Goal: Communication & Community: Share content

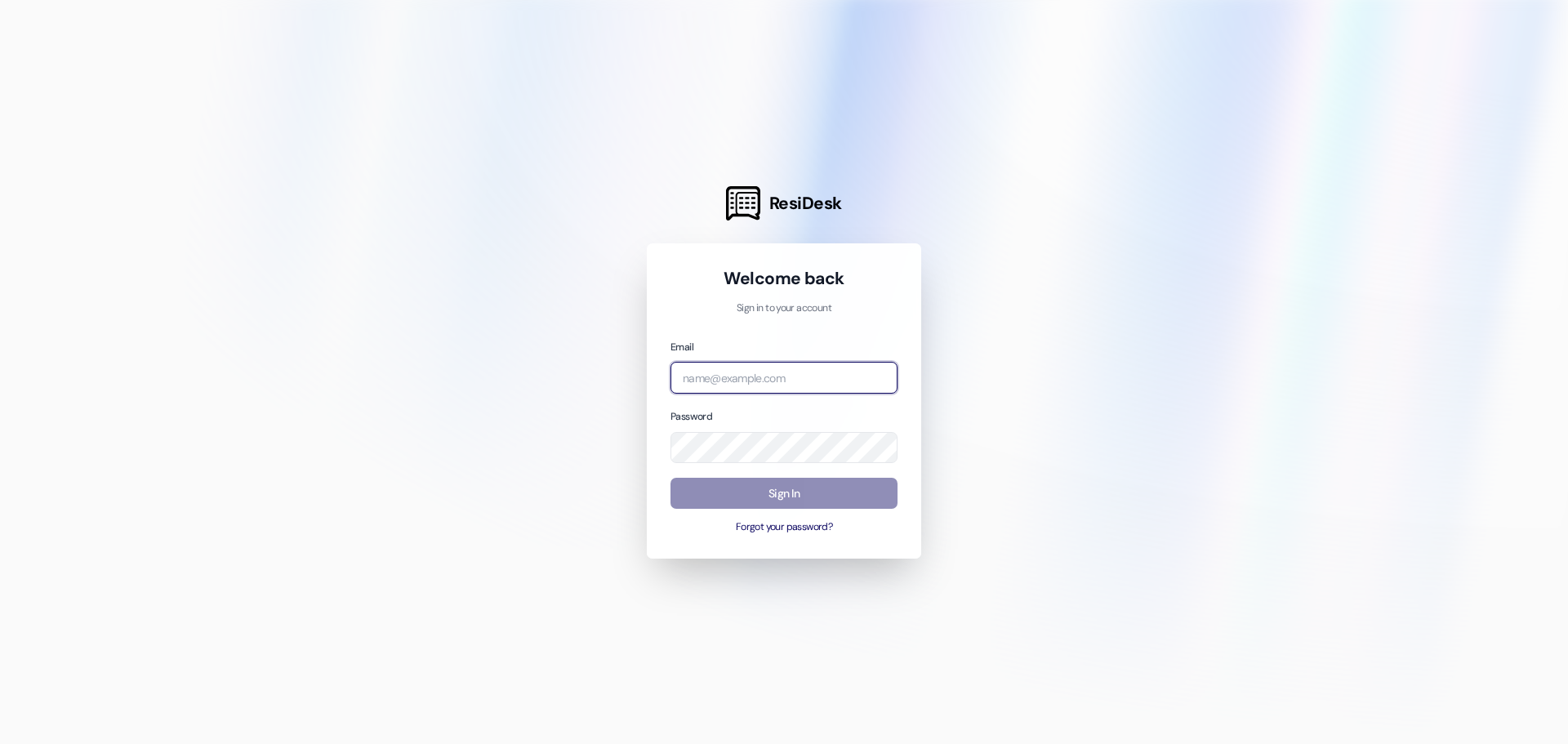
type input "[DOMAIN_NAME][EMAIL_ADDRESS][DOMAIN_NAME]"
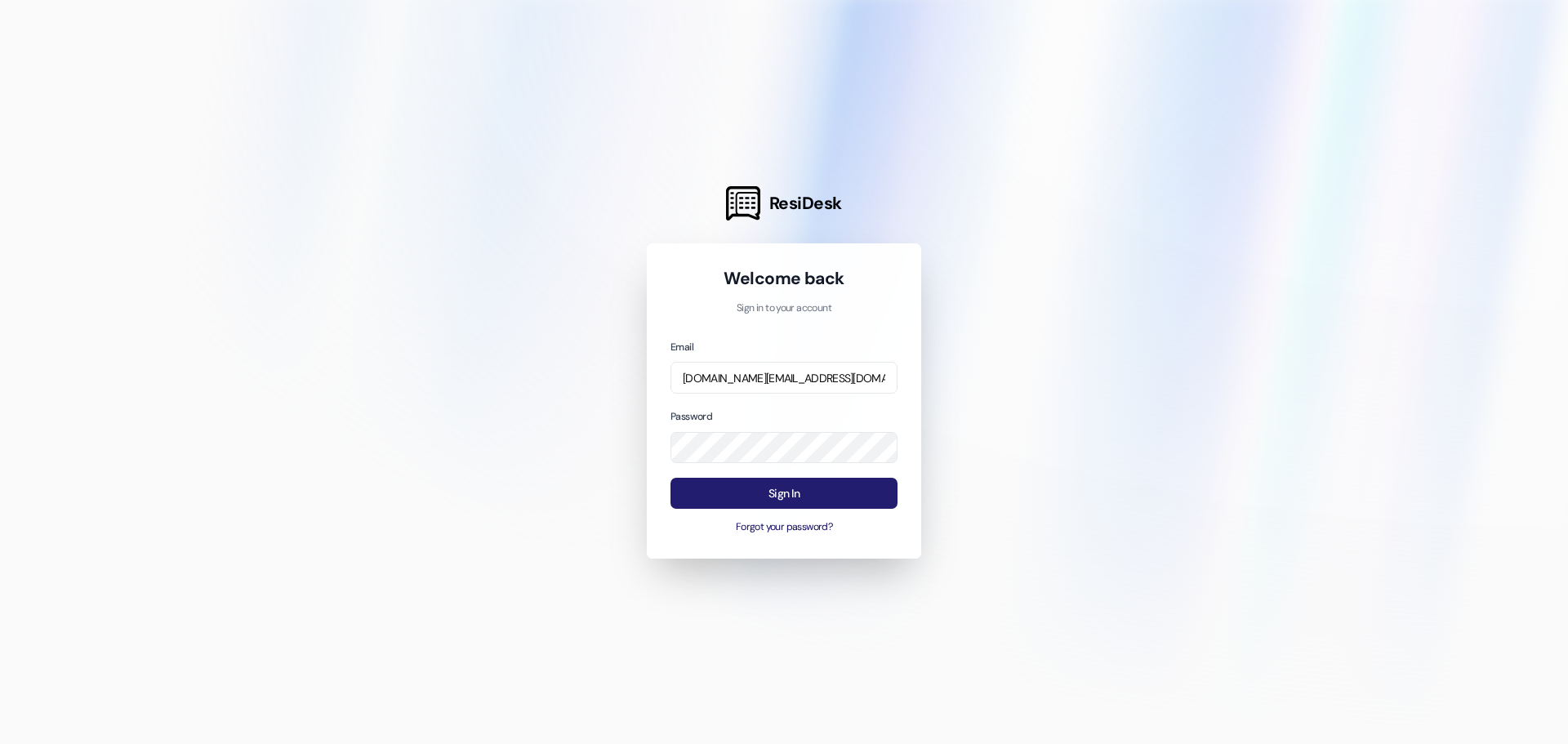
click at [771, 485] on button "Sign In" at bounding box center [783, 493] width 227 height 32
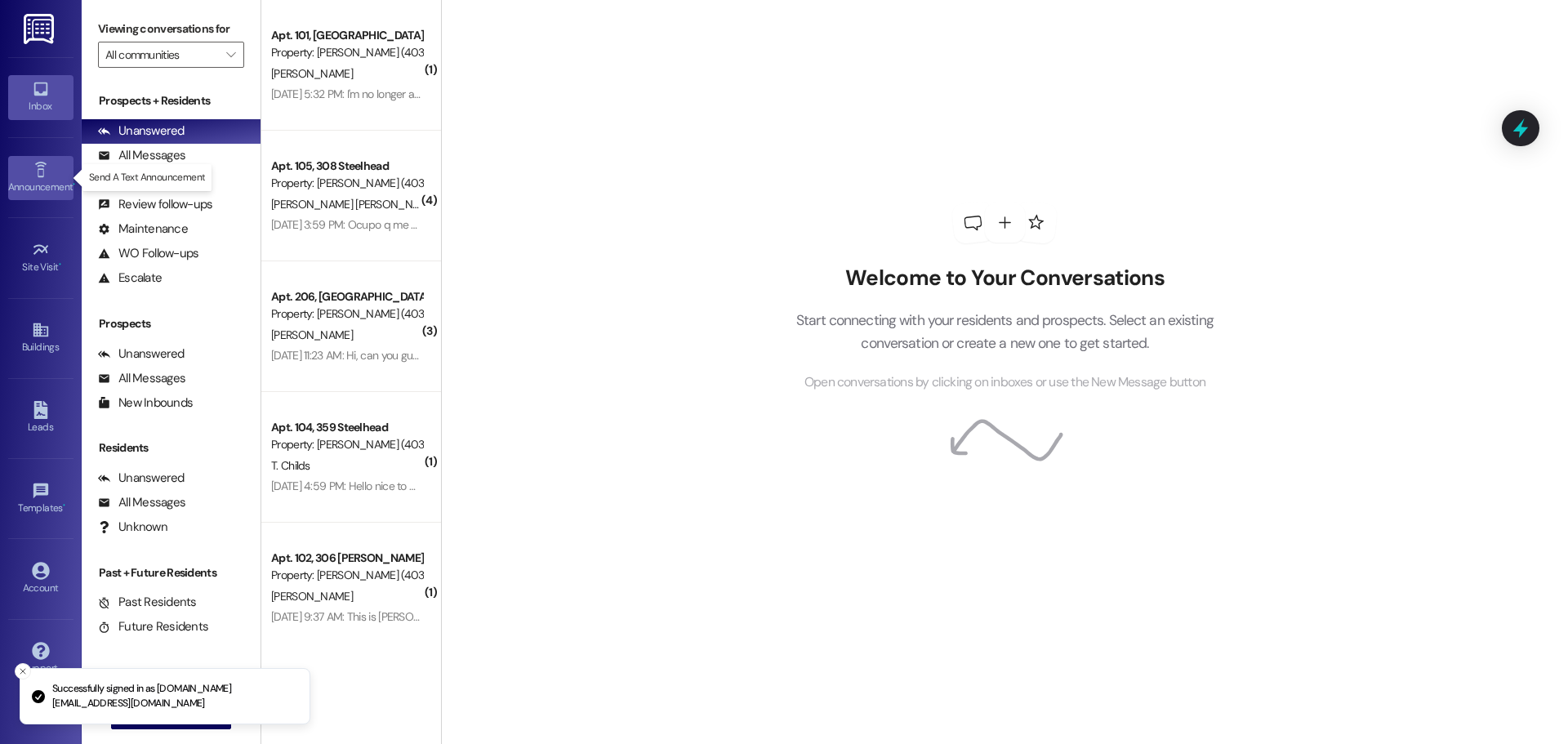
click at [35, 172] on icon at bounding box center [41, 170] width 18 height 18
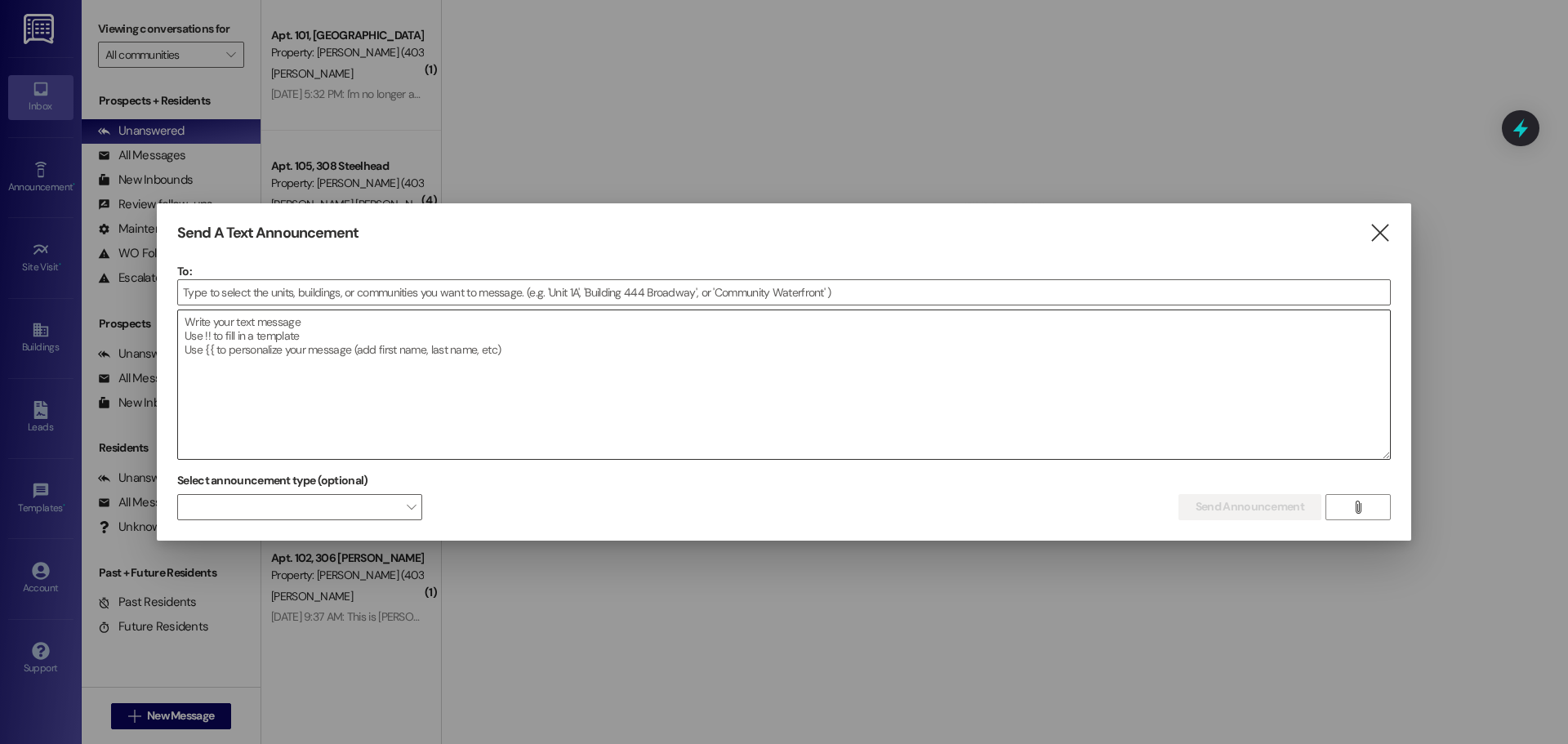
click at [723, 310] on div at bounding box center [783, 384] width 1213 height 150
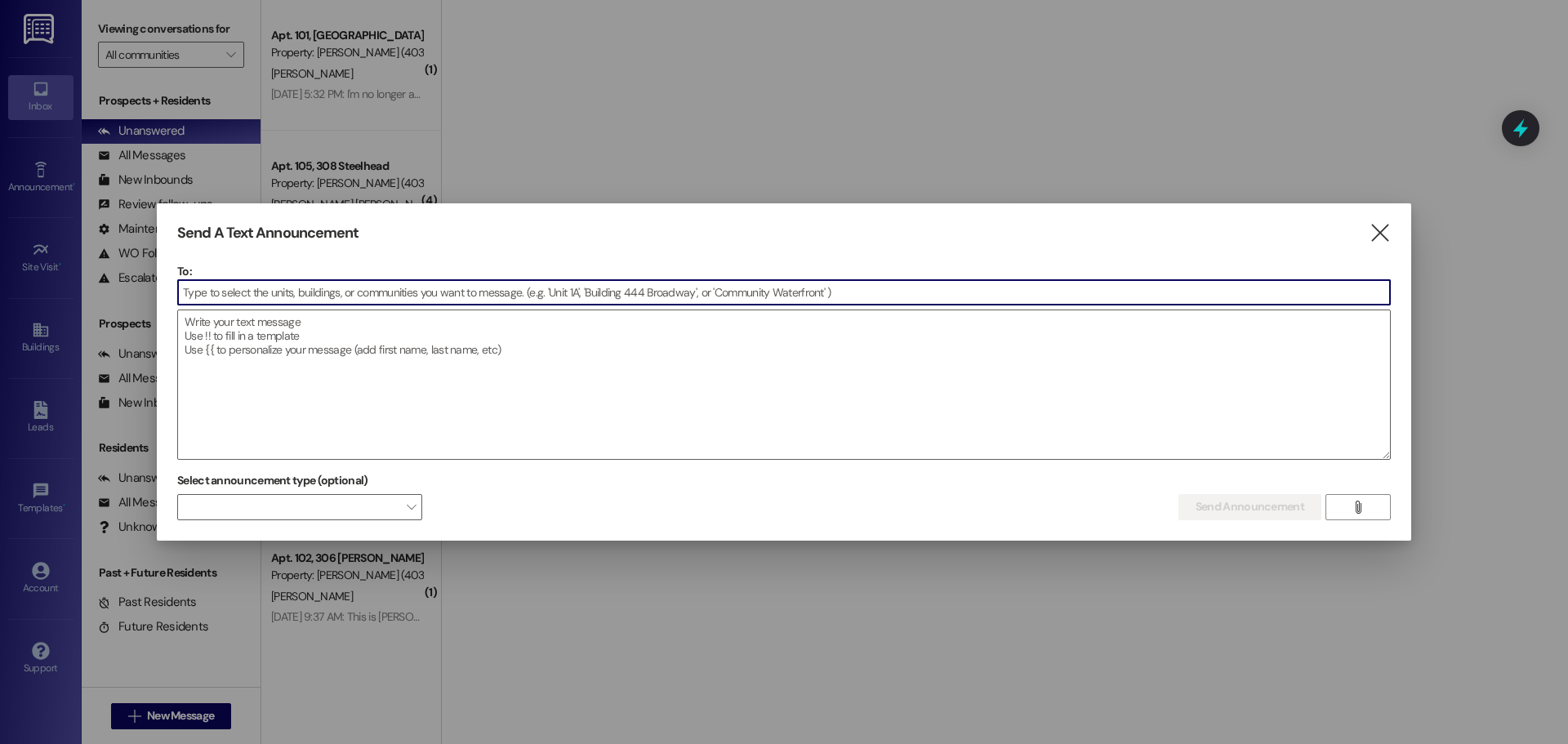
click at [734, 302] on input at bounding box center [783, 293] width 1212 height 25
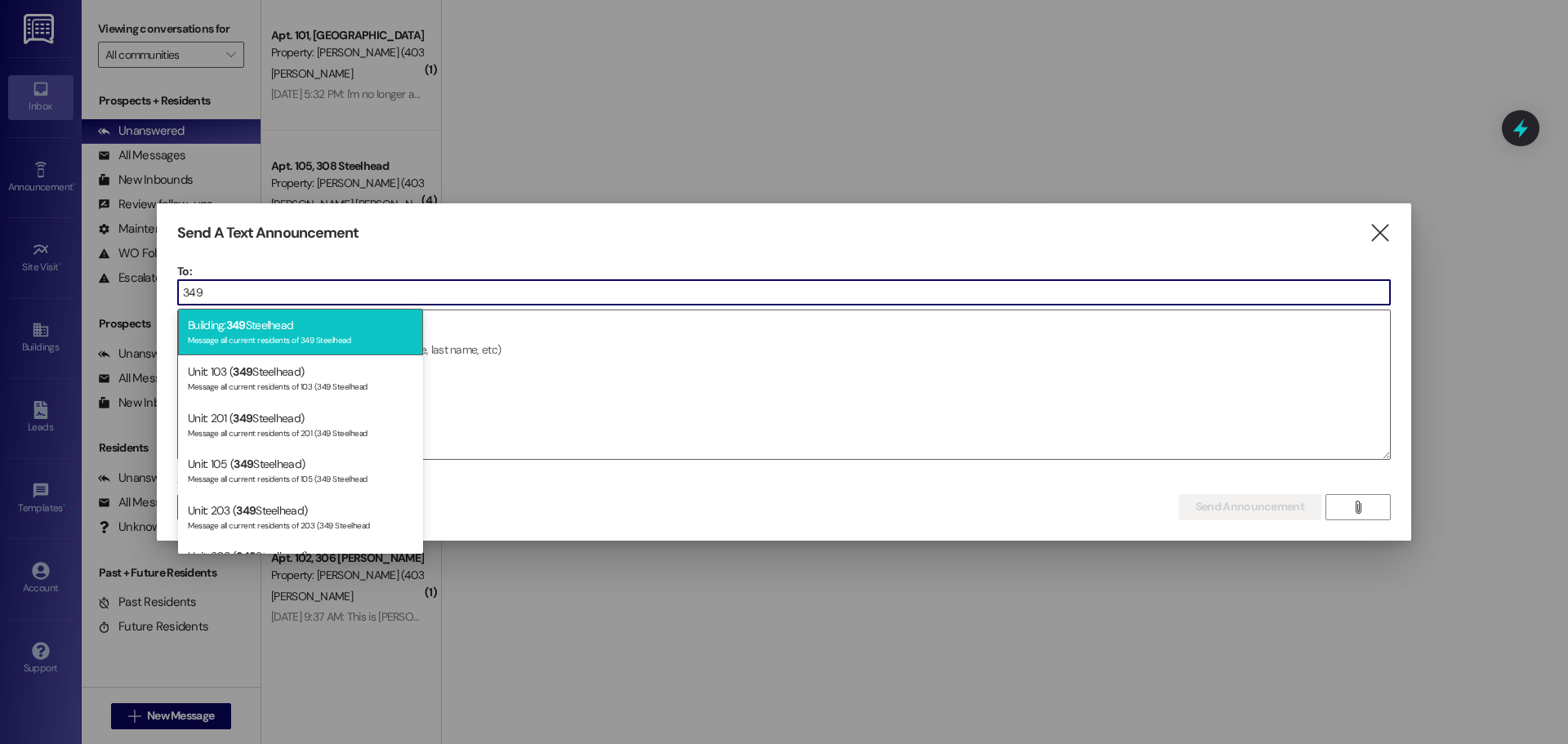
type input "349"
click at [345, 327] on div "Building: 349 Steelhead Message all current residents of 349 Steelhead" at bounding box center [300, 332] width 245 height 47
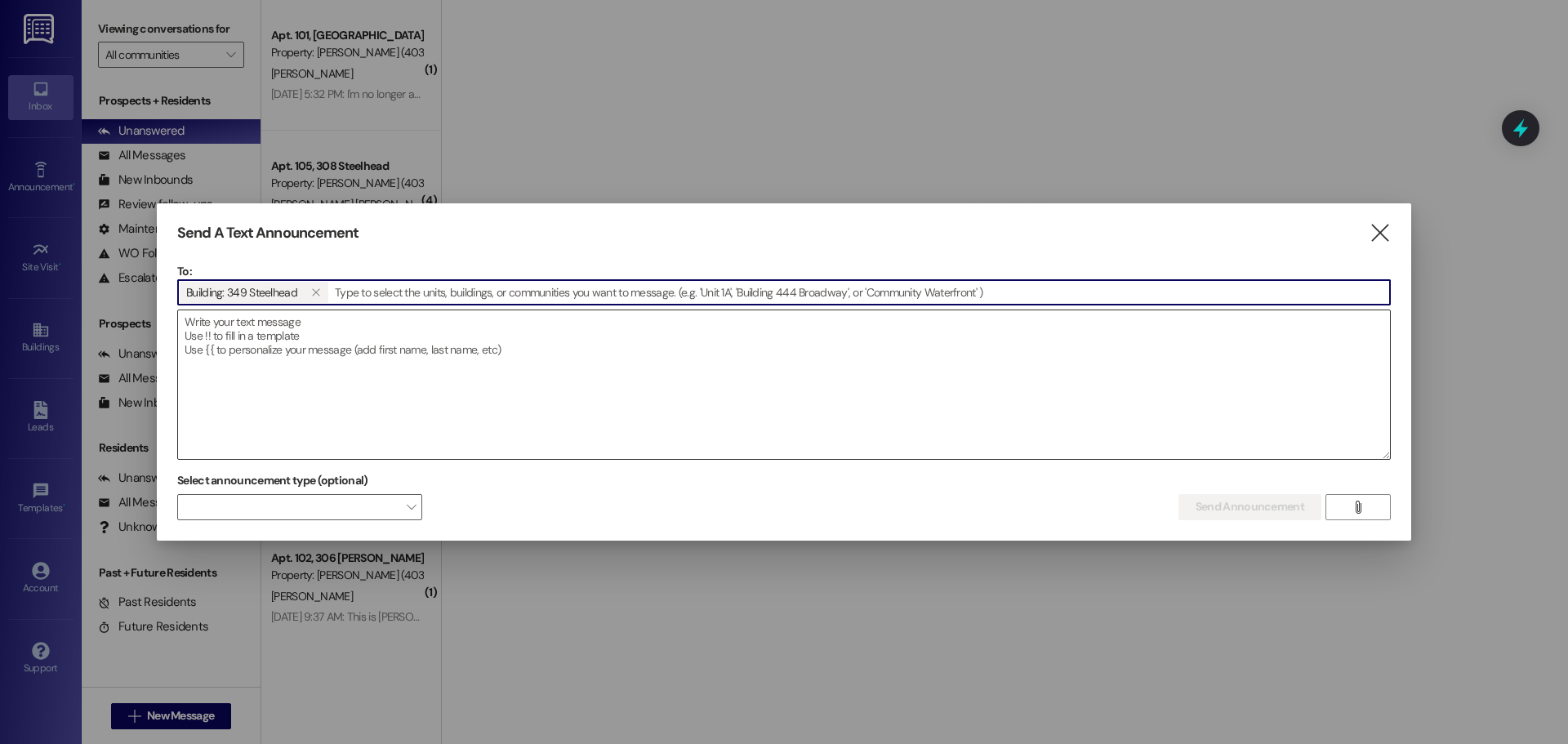
click at [307, 335] on textarea at bounding box center [783, 384] width 1212 height 148
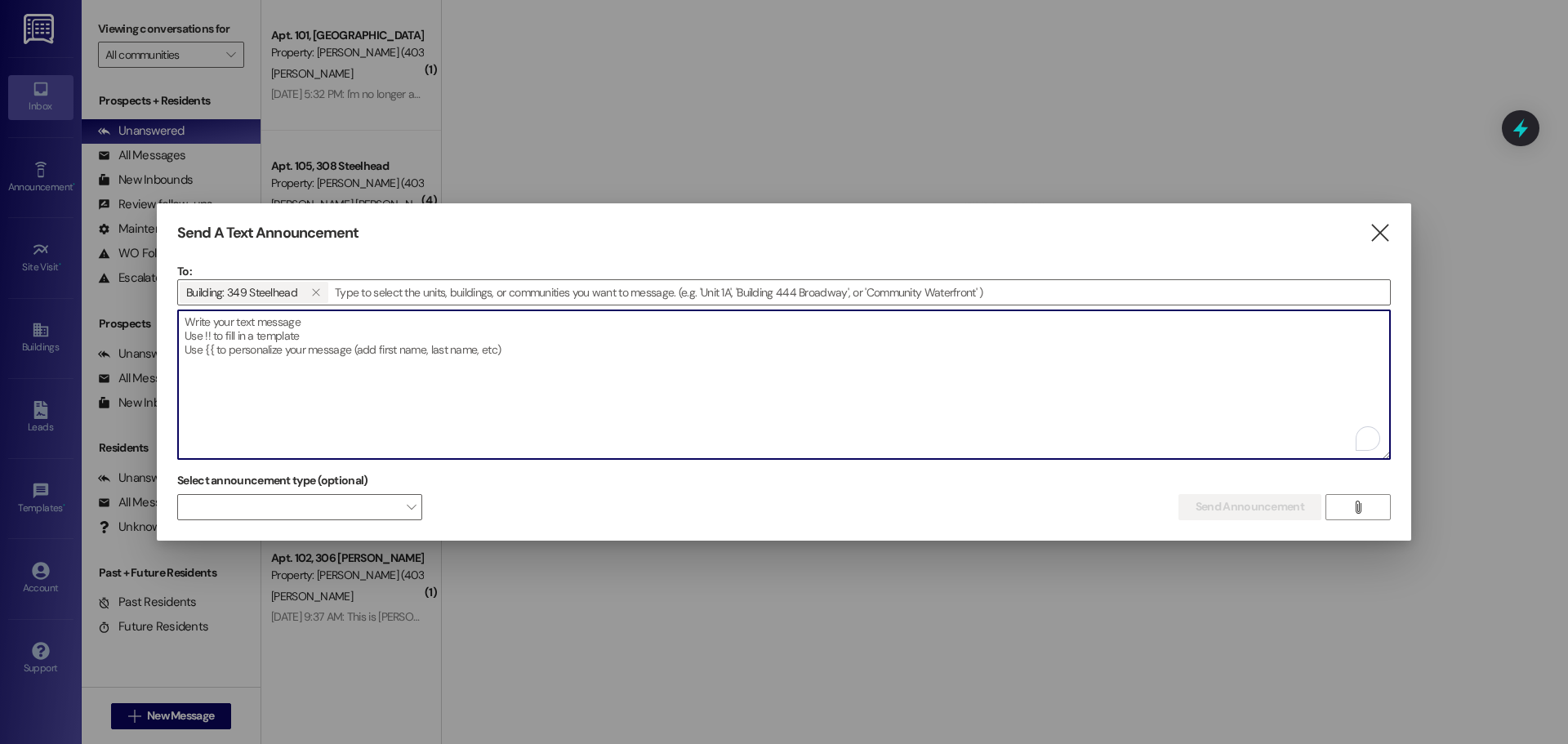
click at [307, 335] on textarea "To enrich screen reader interactions, please activate Accessibility in Grammarl…" at bounding box center [783, 384] width 1212 height 148
click at [286, 303] on span "Building: 349 Steelhead " at bounding box center [253, 293] width 152 height 25
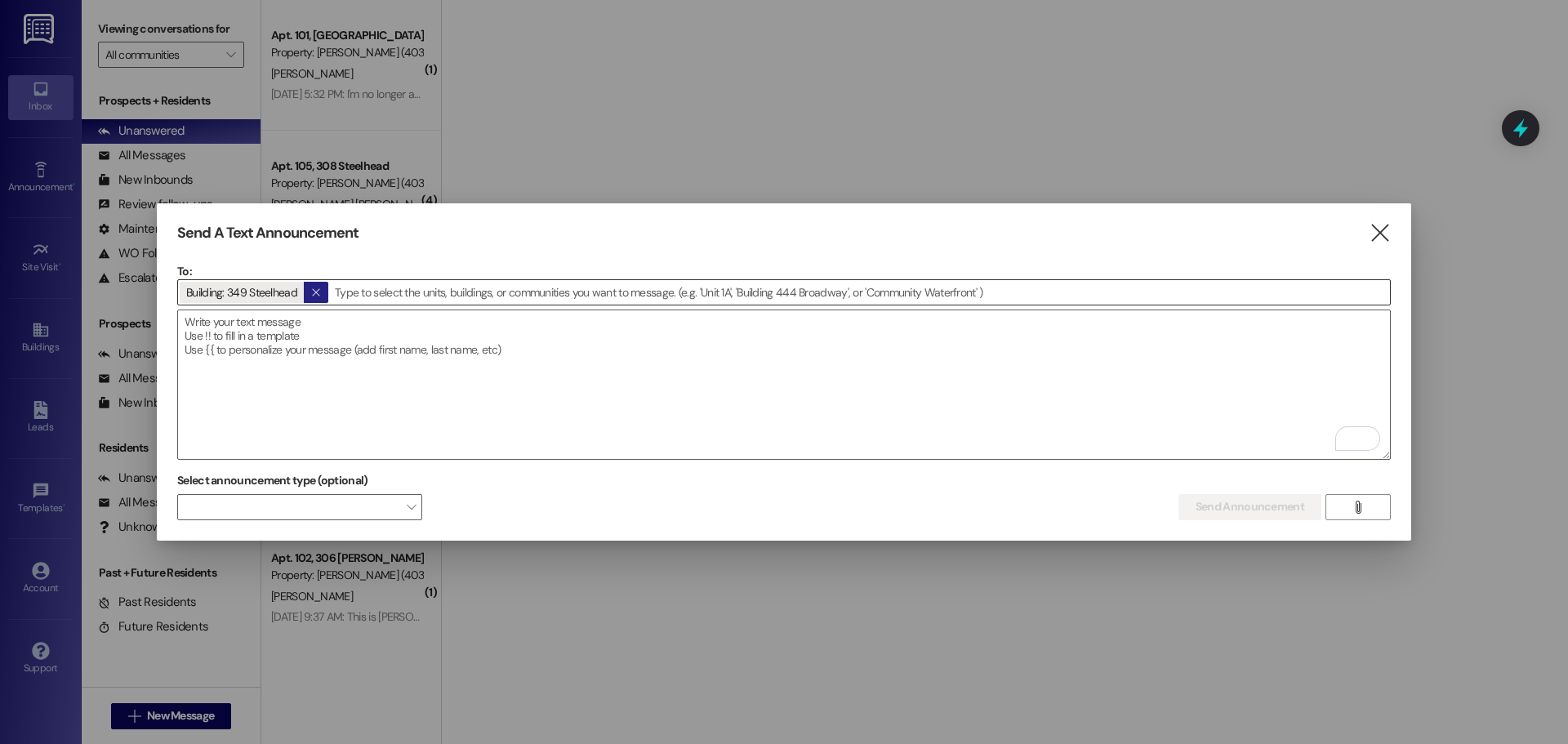
click at [311, 282] on span "" at bounding box center [315, 293] width 16 height 21
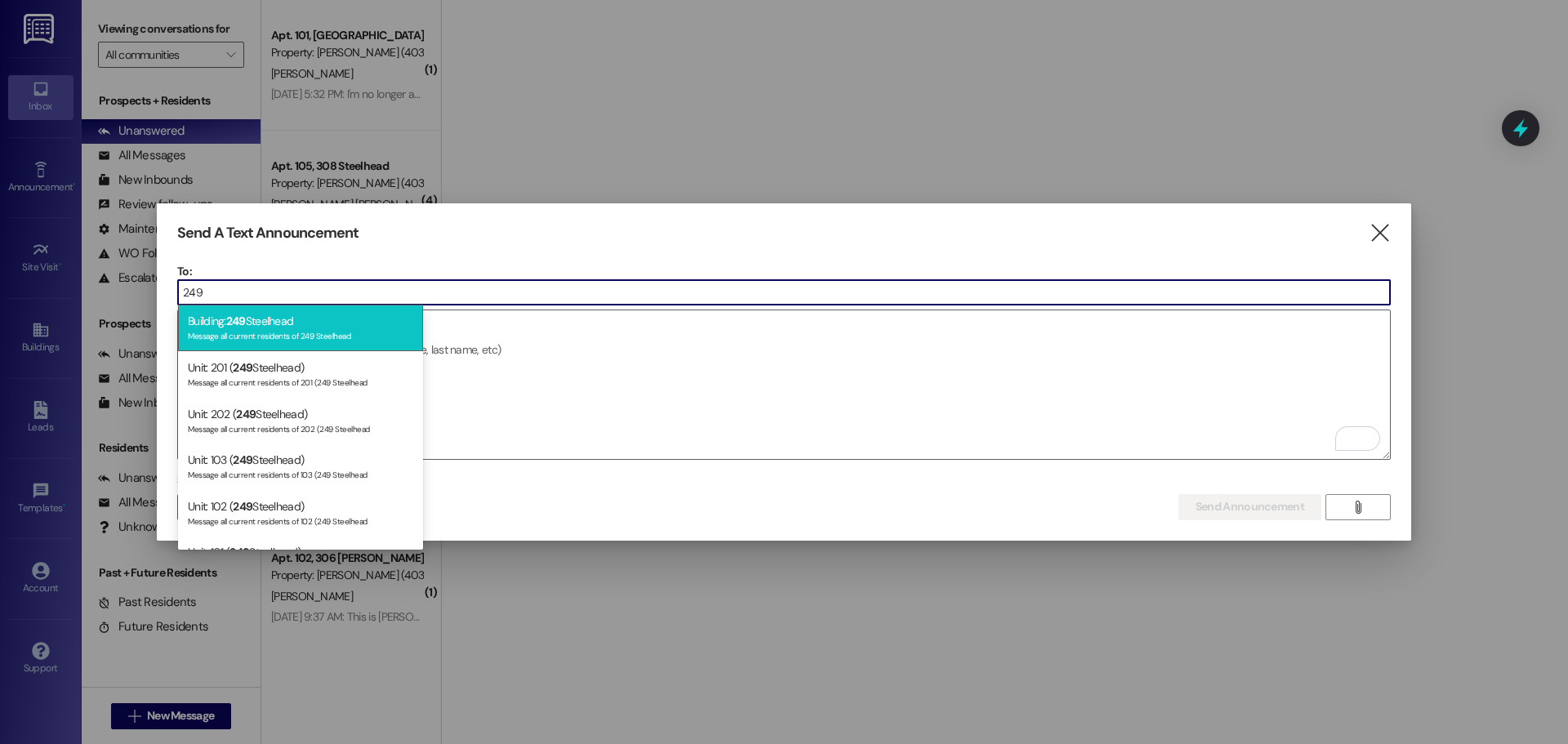
type input "249"
click at [254, 330] on div "Message all current residents of 249 Steelhead" at bounding box center [300, 334] width 225 height 14
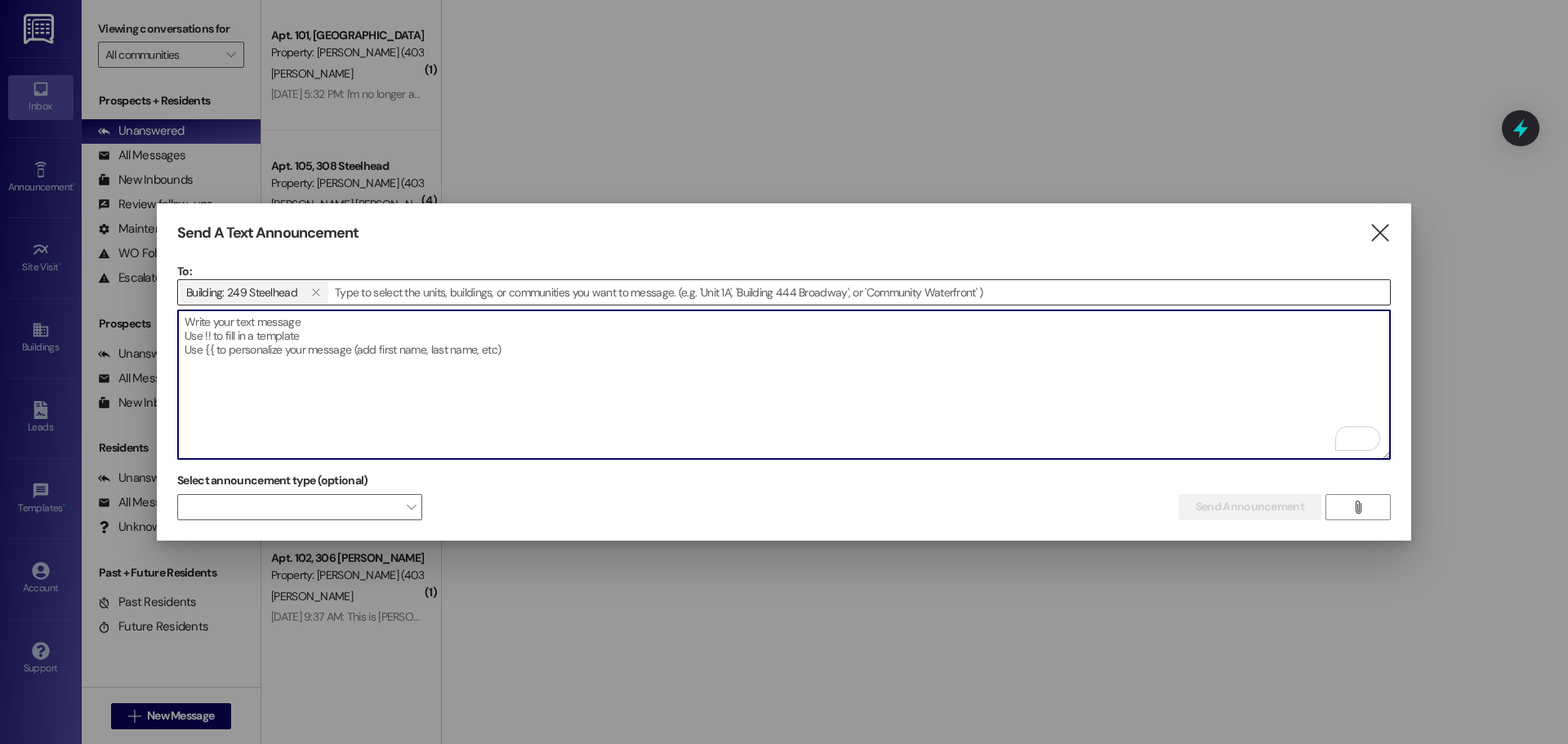
paste textarea "Subject: 🚨 Emergency Water Shut-Off – Effective Immediately Dear Residents, Ple…"
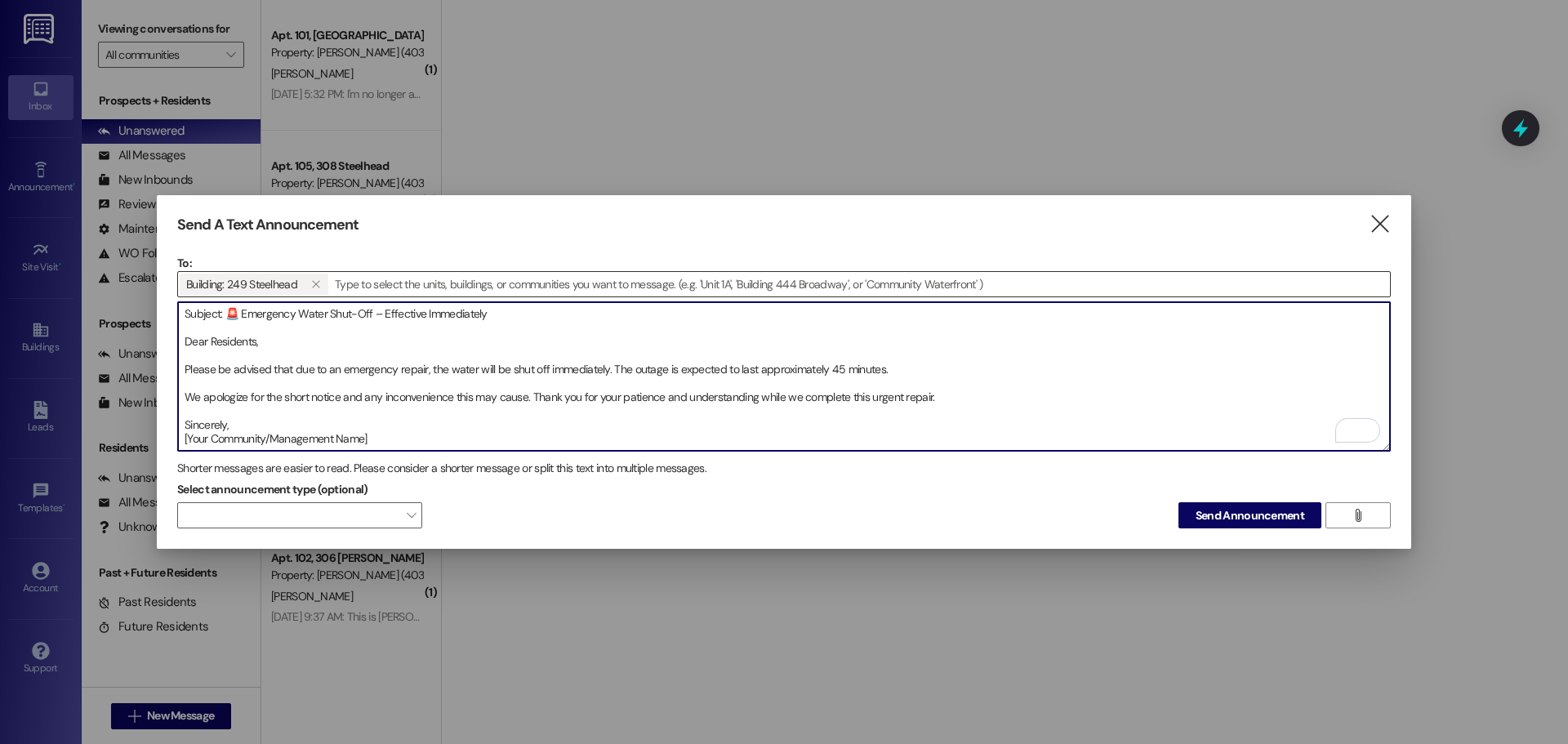
click at [368, 437] on textarea "Subject: 🚨 Emergency Water Shut-Off – Effective Immediately Dear Residents, Ple…" at bounding box center [783, 376] width 1212 height 148
click at [377, 427] on textarea "Subject: 🚨 Emergency Water Shut-Off – Effective Immediately Dear Residents, Ple…" at bounding box center [783, 376] width 1212 height 148
click at [395, 432] on textarea "Subject: 🚨 Emergency Water Shut-Off – Effective Immediately Dear Residents, Ple…" at bounding box center [783, 376] width 1212 height 148
drag, startPoint x: 428, startPoint y: 432, endPoint x: 188, endPoint y: 292, distance: 277.8
click at [188, 292] on div "To: Building: 249 Steelhead   Drop image file here Subject: 🚨 Emergency Water…" at bounding box center [783, 353] width 1213 height 197
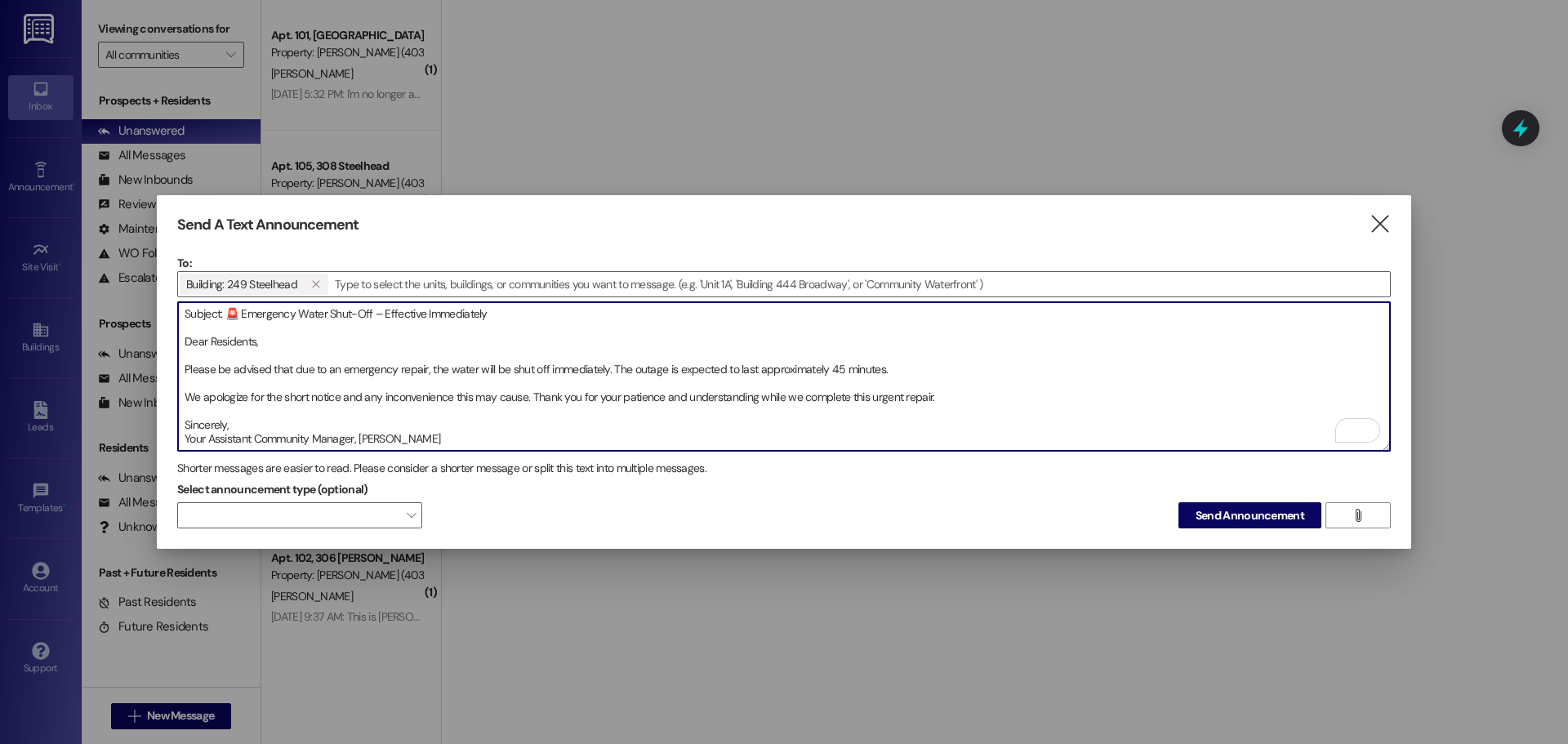
click at [458, 423] on textarea "Subject: 🚨 Emergency Water Shut-Off – Effective Immediately Dear Residents, Ple…" at bounding box center [783, 376] width 1212 height 148
click at [458, 424] on textarea "Subject: 🚨 Emergency Water Shut-Off – Effective Immediately Dear Residents, Ple…" at bounding box center [783, 376] width 1212 height 148
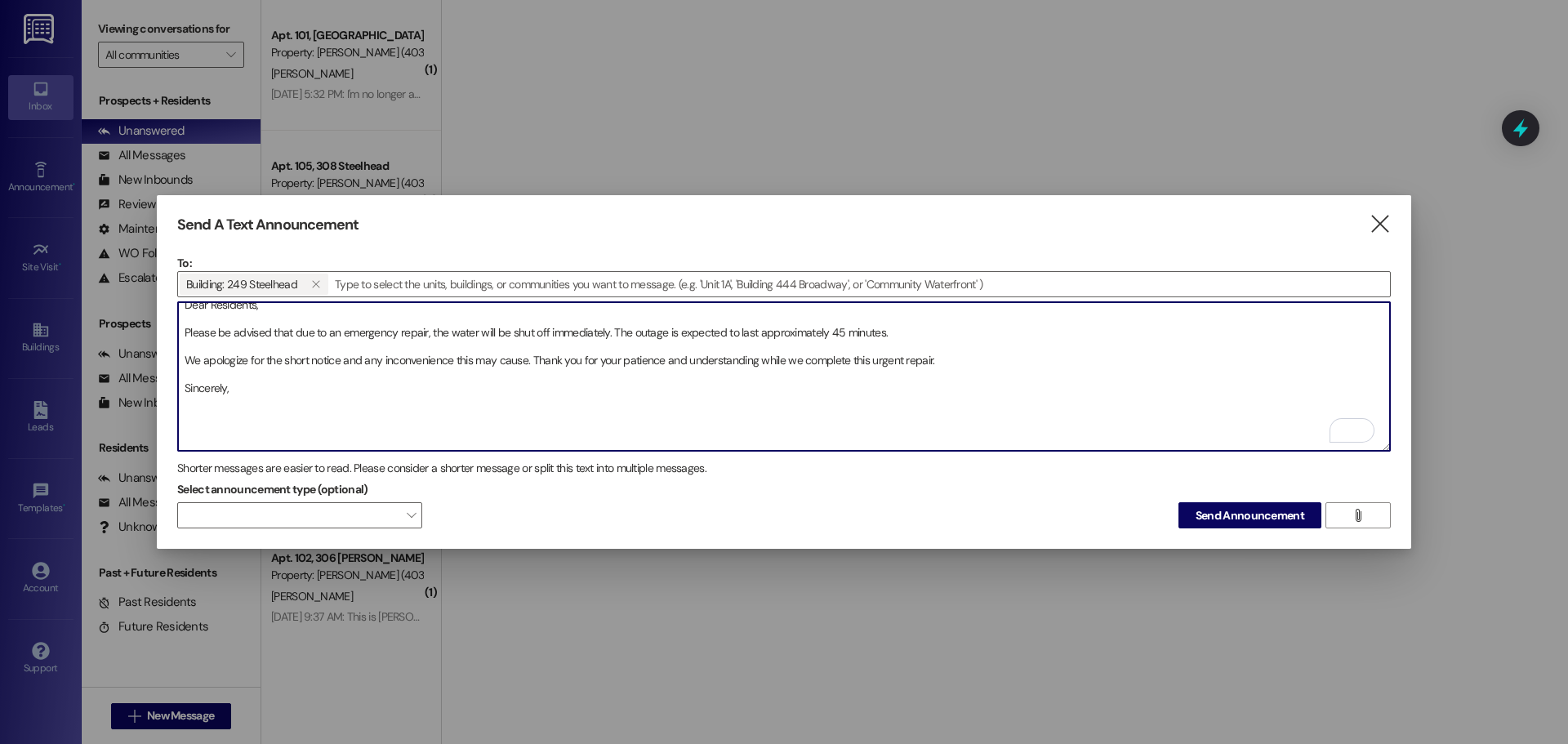
click at [534, 431] on textarea "Subject: 🚨 Emergency Water Shut-Off – Effective Immediately Dear Residents, Ple…" at bounding box center [783, 376] width 1212 height 148
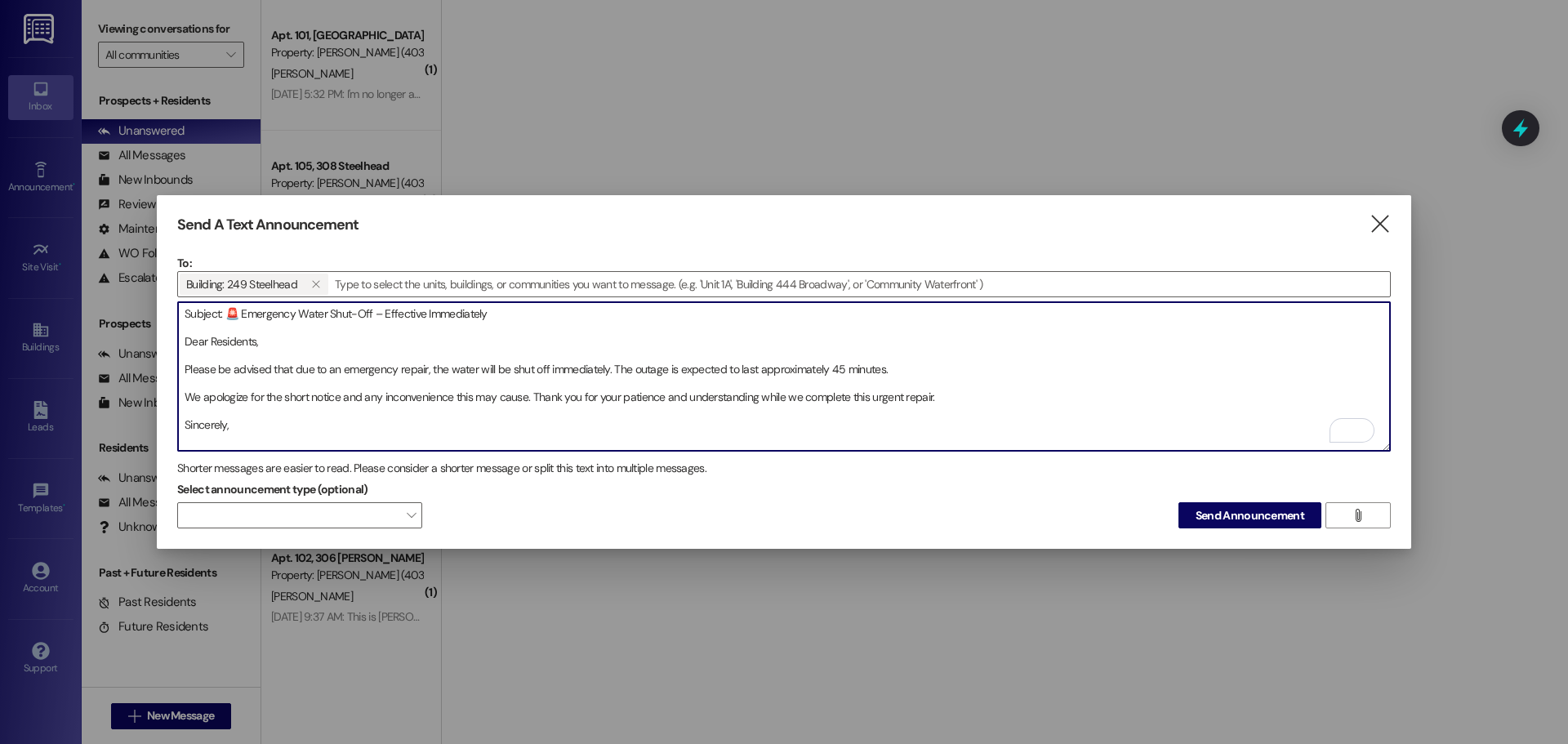
scroll to position [10, 0]
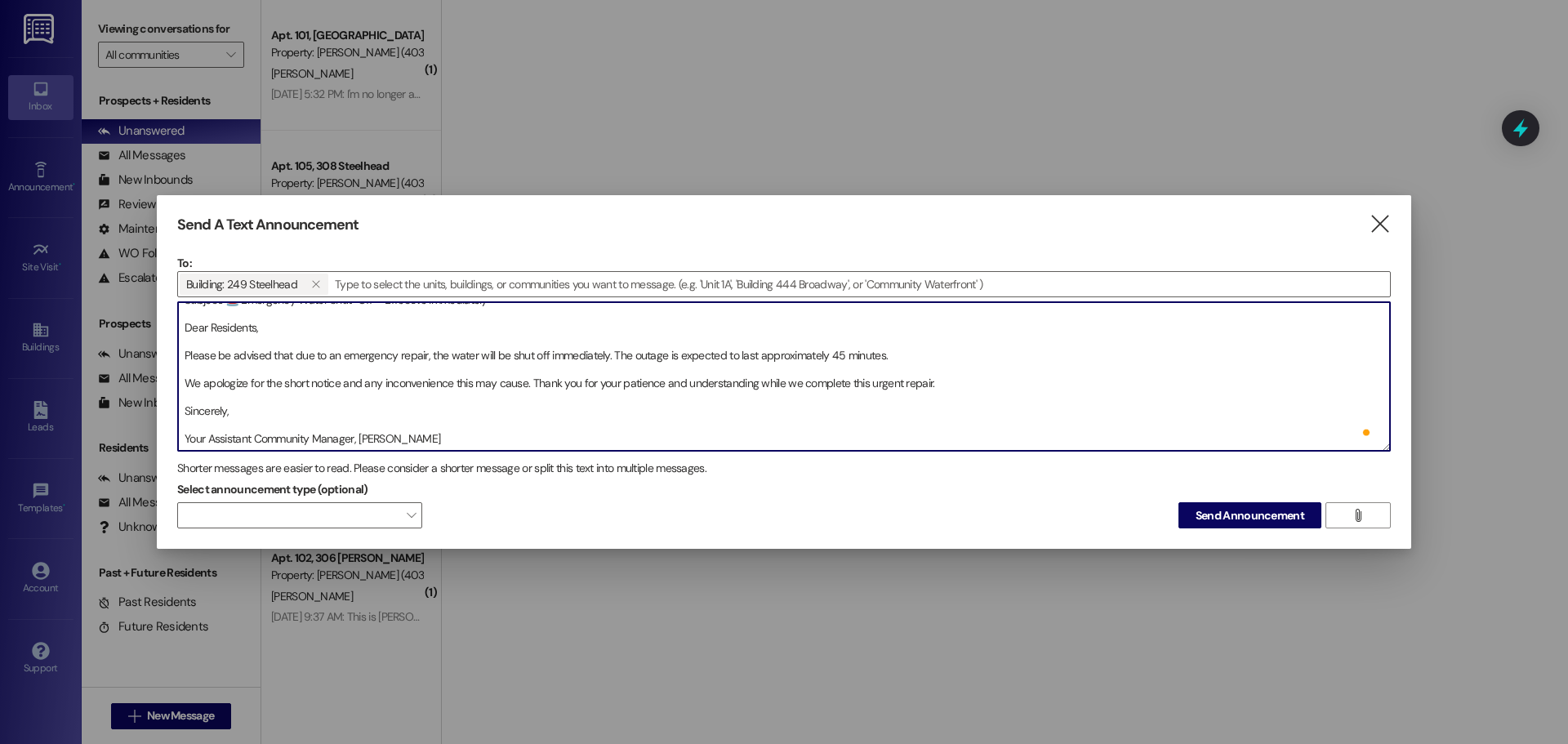
click at [425, 436] on textarea "Subject: 🚨 Emergency Water Shut-Off – Effective Immediately Dear Residents, Ple…" at bounding box center [783, 376] width 1212 height 148
paste textarea "Asunto: 🚨 Corte de Agua de Emergencia – Efectivo Inmediatamente Estimados resid…"
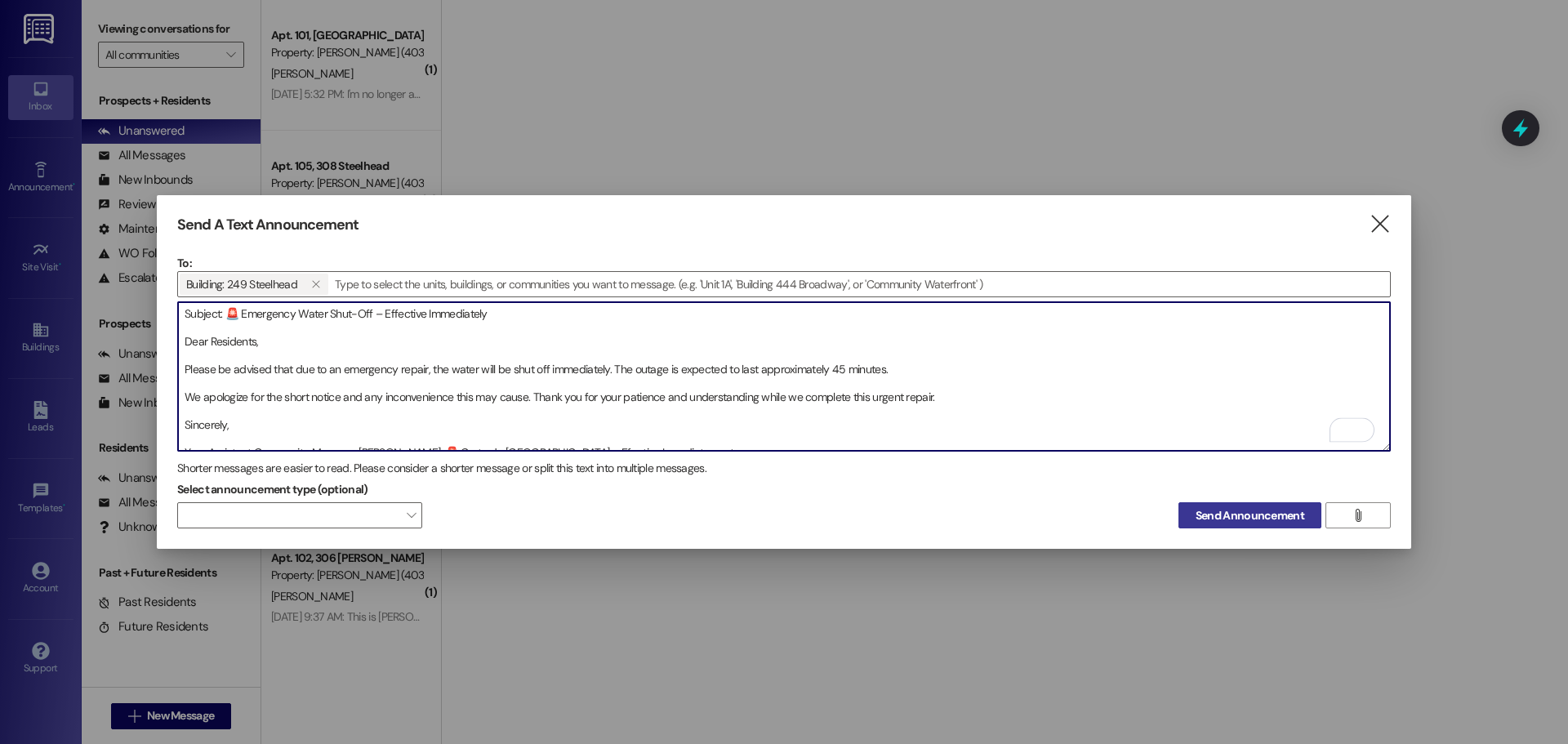
type textarea "Subject: 🚨 Emergency Water Shut-Off – Effective Immediately Dear Residents, Ple…"
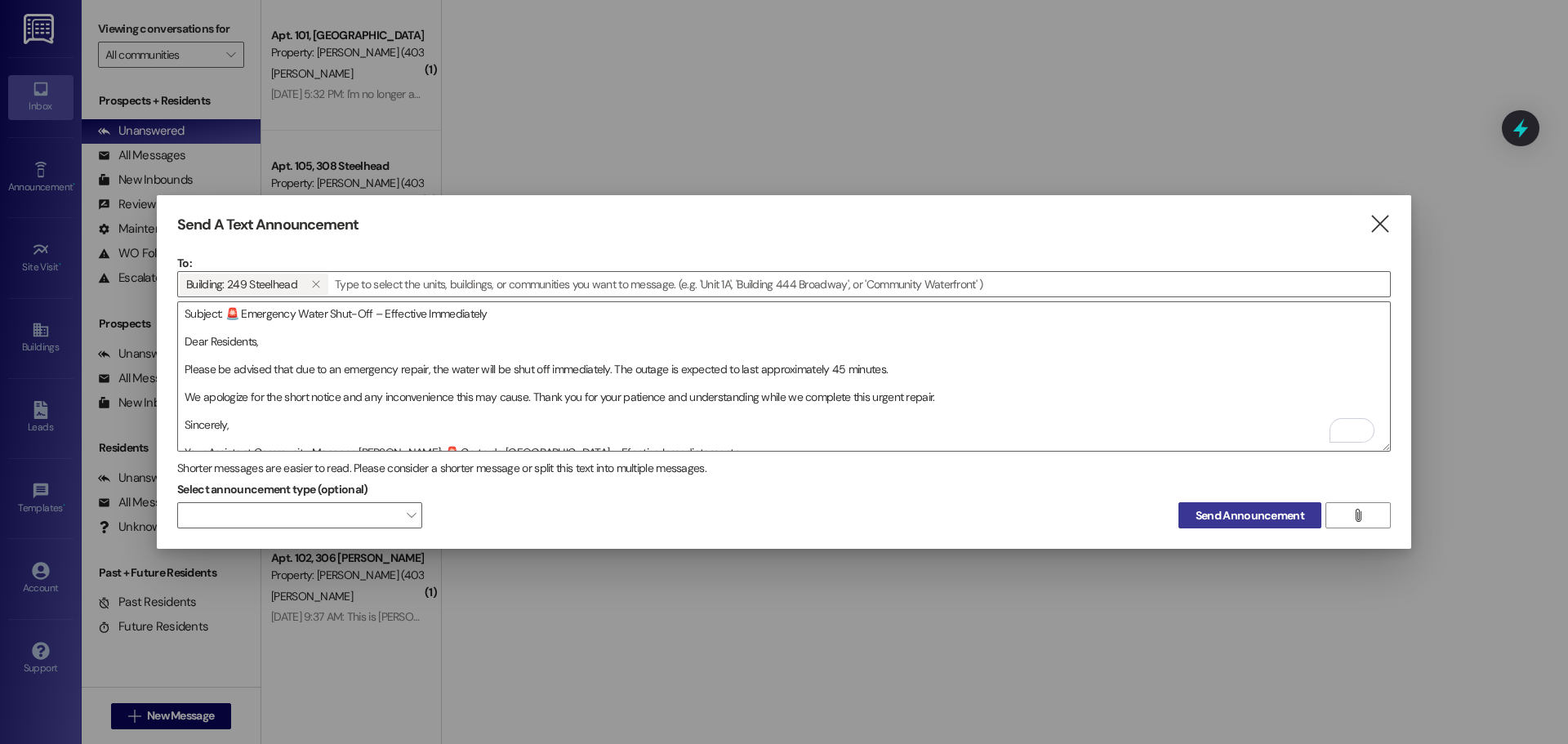
click at [1260, 515] on span "Send Announcement" at bounding box center [1249, 515] width 109 height 17
